Goal: Use online tool/utility: Utilize a website feature to perform a specific function

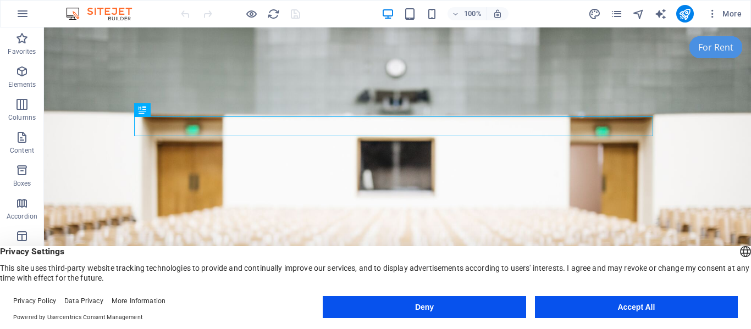
click at [585, 302] on button "Accept All" at bounding box center [636, 307] width 203 height 22
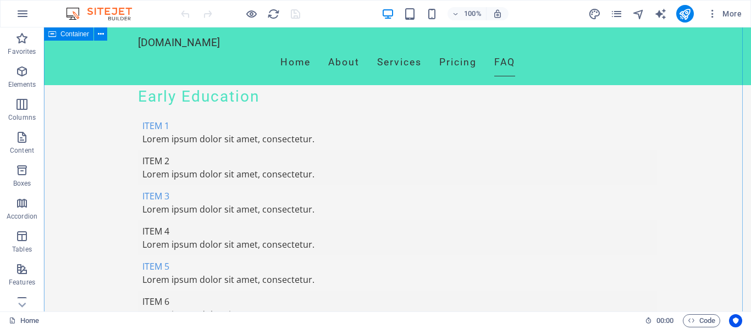
scroll to position [3517, 0]
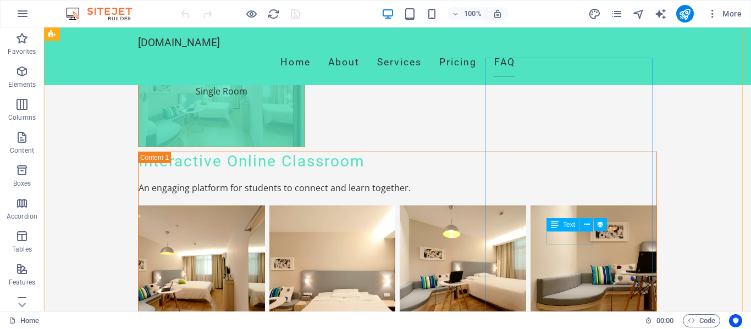
scroll to position [6375, 0]
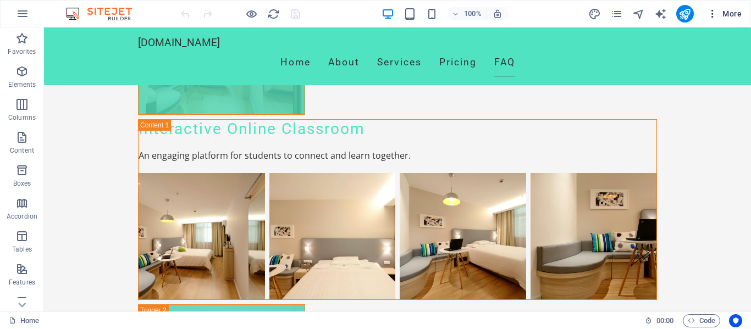
click at [729, 12] on span "More" at bounding box center [724, 13] width 35 height 11
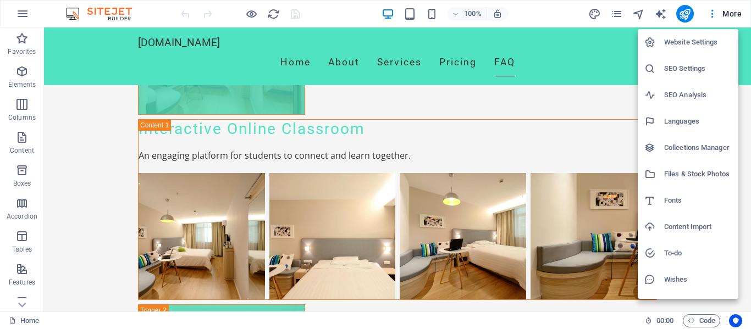
click at [660, 13] on div at bounding box center [375, 164] width 751 height 329
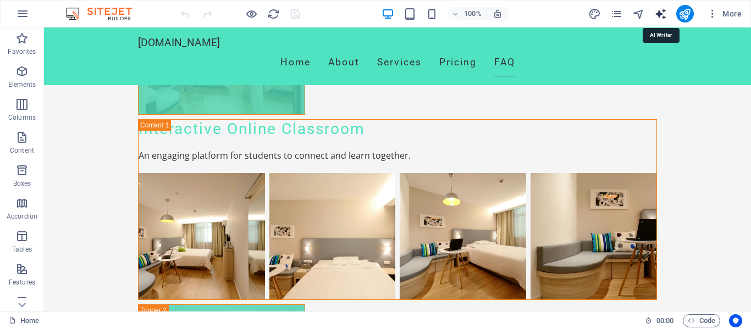
click at [659, 13] on icon "text_generator" at bounding box center [660, 14] width 13 height 13
select select "English"
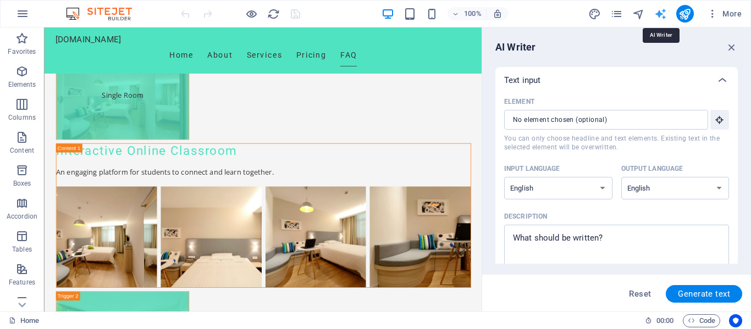
scroll to position [0, 0]
click at [716, 15] on icon "button" at bounding box center [712, 13] width 11 height 11
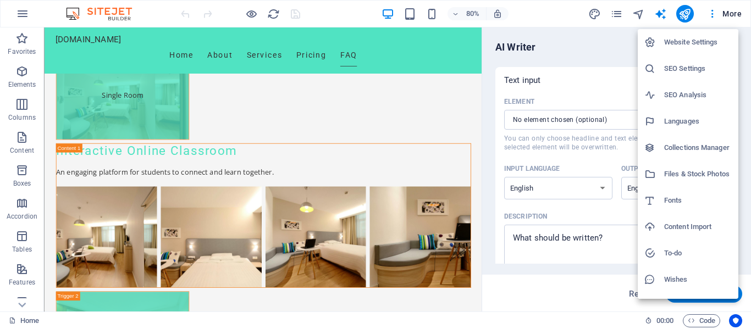
click at [561, 31] on div at bounding box center [375, 164] width 751 height 329
